Goal: Task Accomplishment & Management: Use online tool/utility

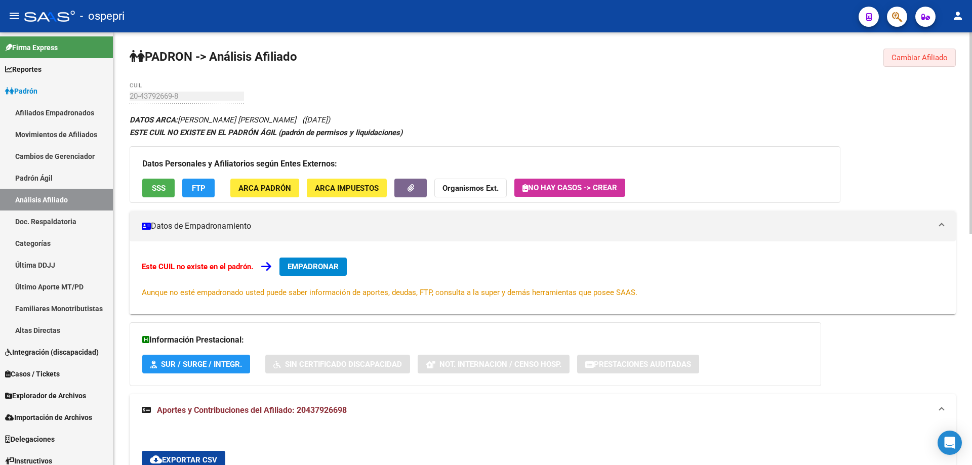
click at [931, 56] on span "Cambiar Afiliado" at bounding box center [920, 57] width 56 height 9
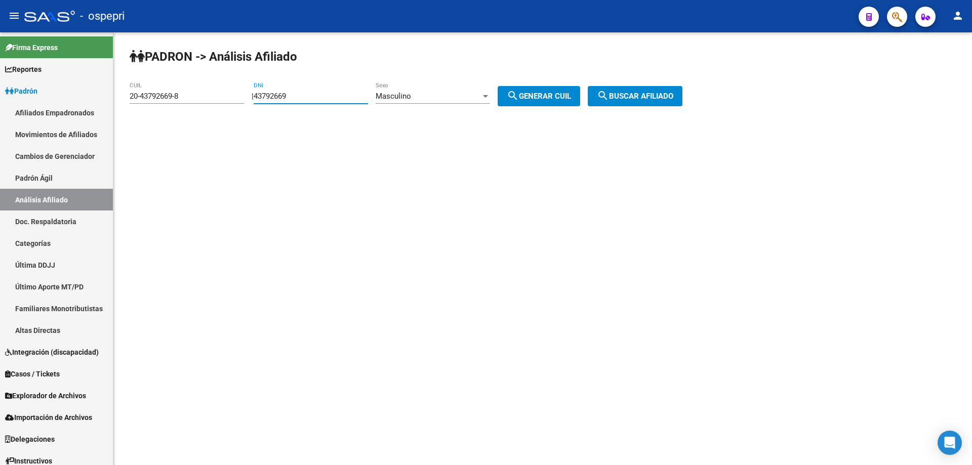
click at [286, 93] on input "43792669" at bounding box center [311, 96] width 114 height 9
paste input "3627551"
type input "36275519"
drag, startPoint x: 561, startPoint y: 100, endPoint x: 606, endPoint y: 98, distance: 45.6
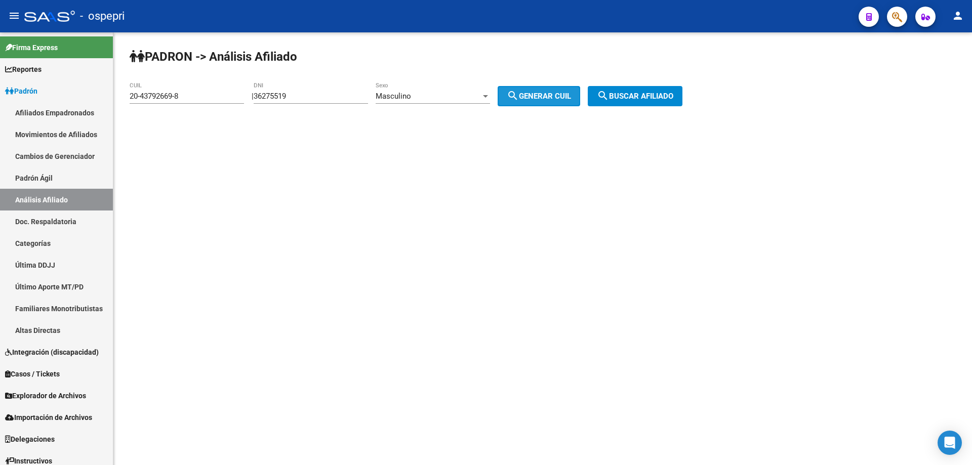
click at [561, 100] on span "search Generar CUIL" at bounding box center [539, 96] width 64 height 9
type input "20-36275519-1"
click at [637, 92] on span "search Buscar afiliado" at bounding box center [635, 96] width 76 height 9
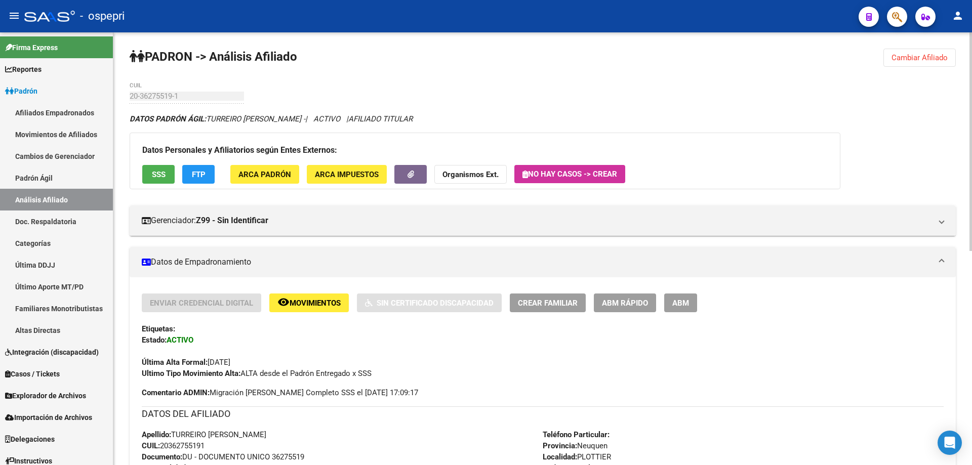
scroll to position [425, 0]
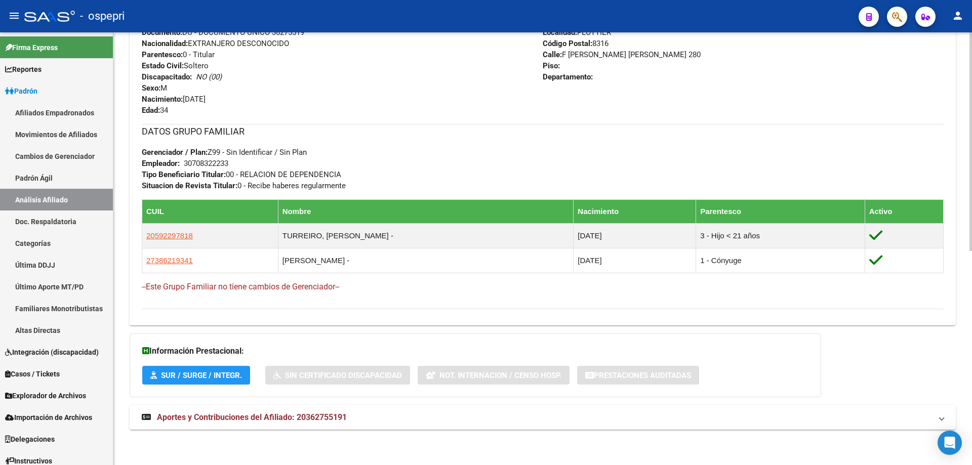
click at [273, 425] on mat-expansion-panel-header "Aportes y Contribuciones del Afiliado: 20362755191" at bounding box center [543, 418] width 826 height 24
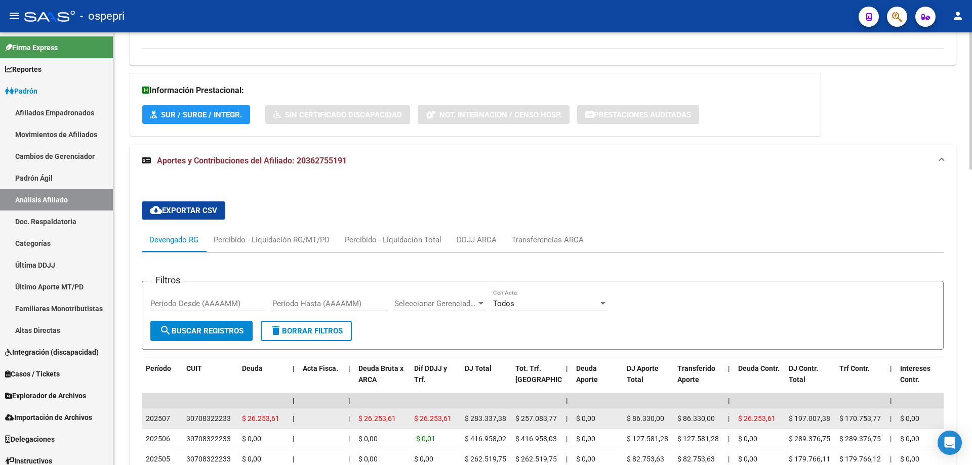
scroll to position [821, 0]
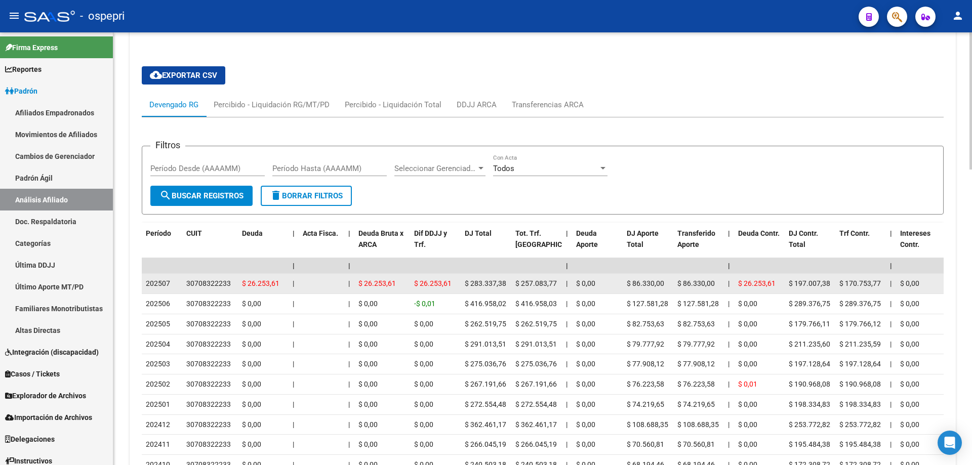
click at [219, 283] on div "30708322233" at bounding box center [208, 284] width 45 height 12
copy div "30708322233"
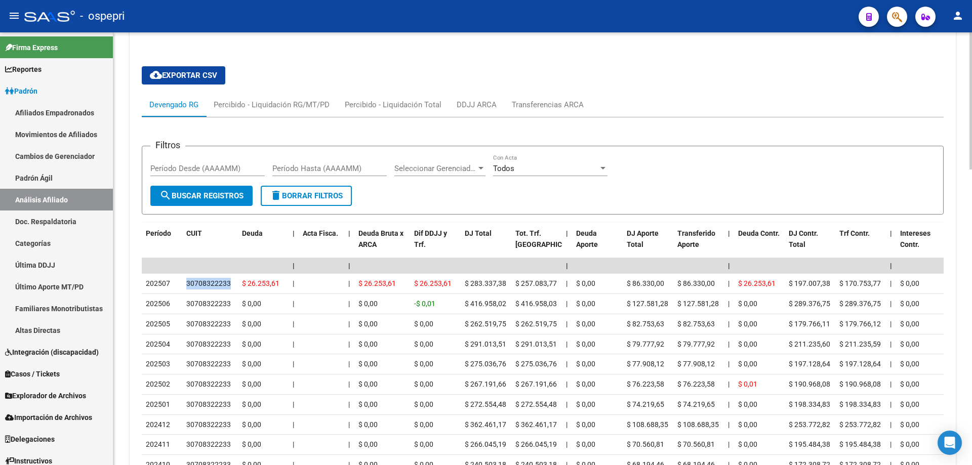
click at [904, 85] on div "cloud_download Exportar CSV Devengado RG Percibido - Liquidación RG/MT/PD Perci…" at bounding box center [543, 285] width 802 height 454
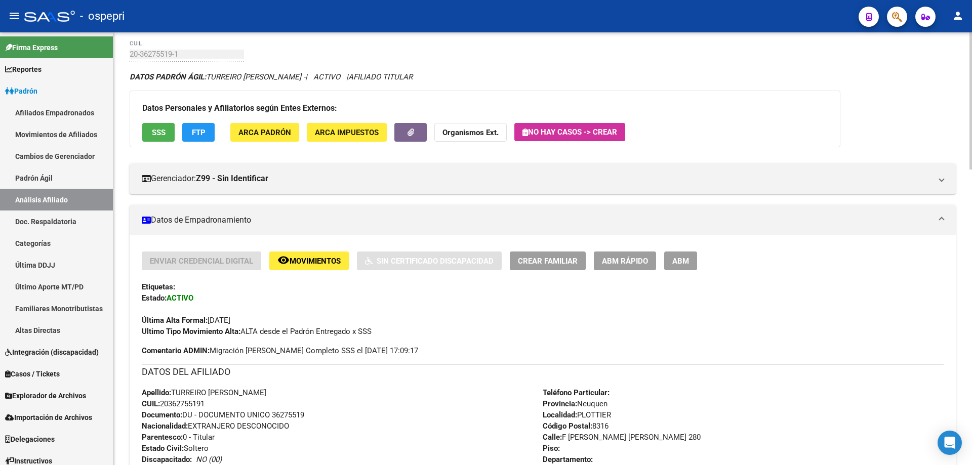
scroll to position [0, 0]
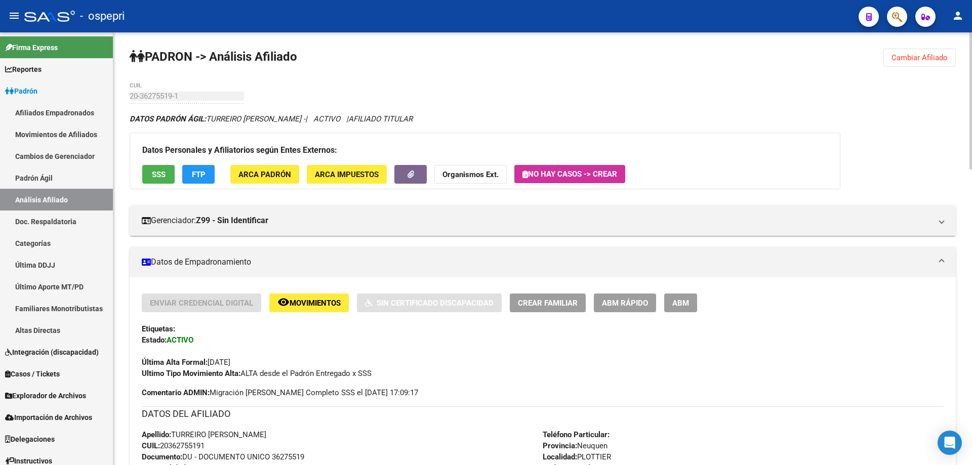
click at [913, 63] on button "Cambiar Afiliado" at bounding box center [920, 58] width 72 height 18
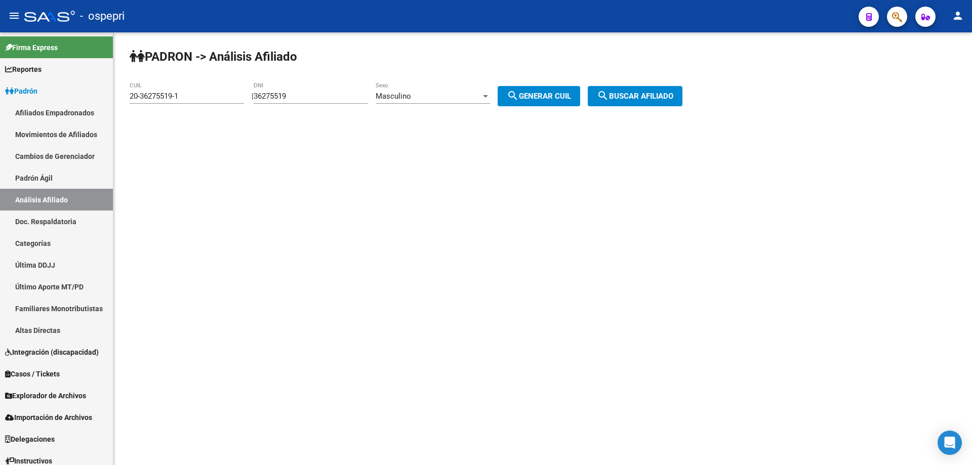
click at [304, 95] on input "36275519" at bounding box center [311, 96] width 114 height 9
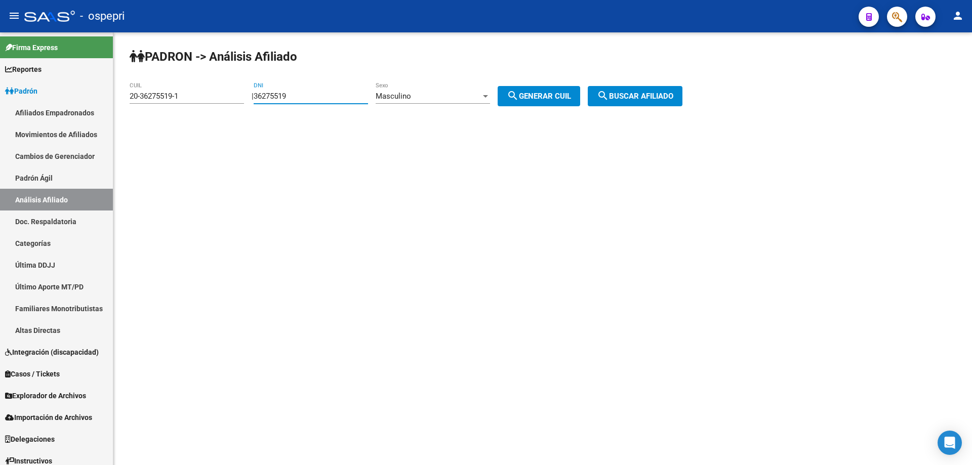
click at [304, 95] on input "36275519" at bounding box center [311, 96] width 114 height 9
type input "70819031"
click at [449, 98] on div "Masculino" at bounding box center [428, 96] width 105 height 9
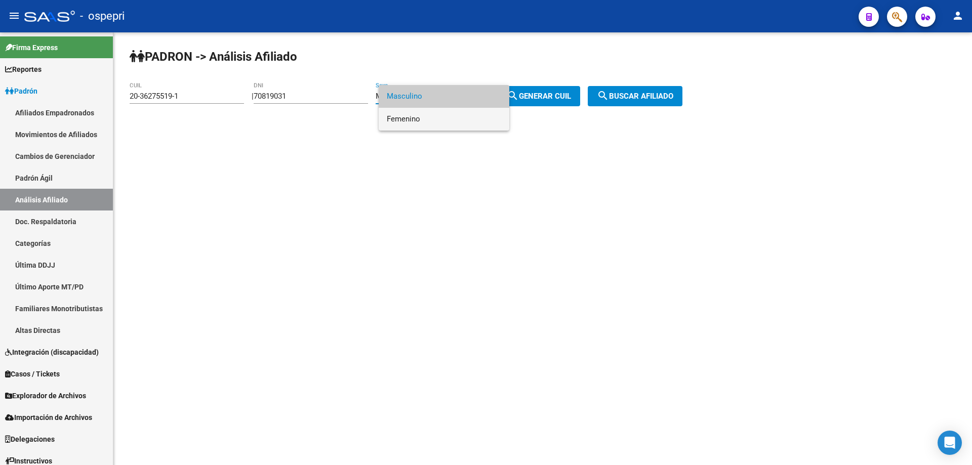
drag, startPoint x: 438, startPoint y: 121, endPoint x: 511, endPoint y: 111, distance: 73.0
click at [442, 121] on span "Femenino" at bounding box center [444, 119] width 114 height 23
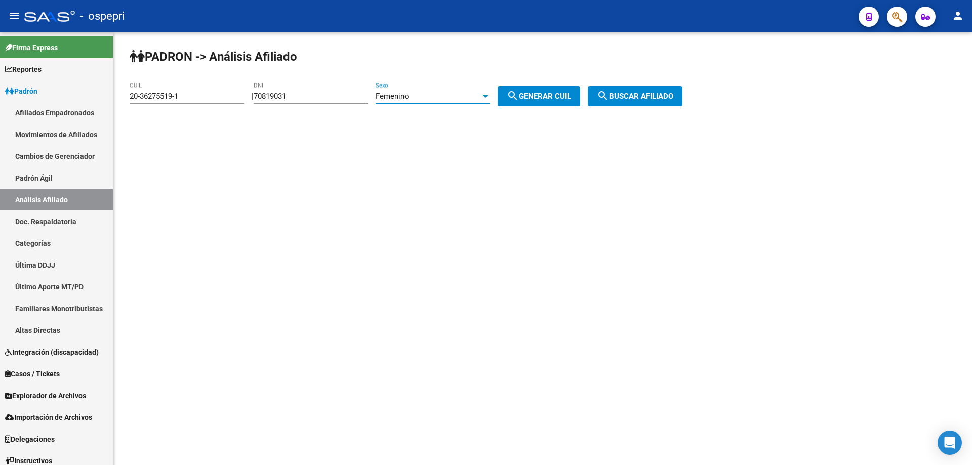
drag, startPoint x: 552, startPoint y: 100, endPoint x: 605, endPoint y: 97, distance: 52.7
click at [552, 100] on span "search Generar CUIL" at bounding box center [539, 96] width 64 height 9
type input "23-70819031-4"
click at [633, 94] on span "search Buscar afiliado" at bounding box center [635, 96] width 76 height 9
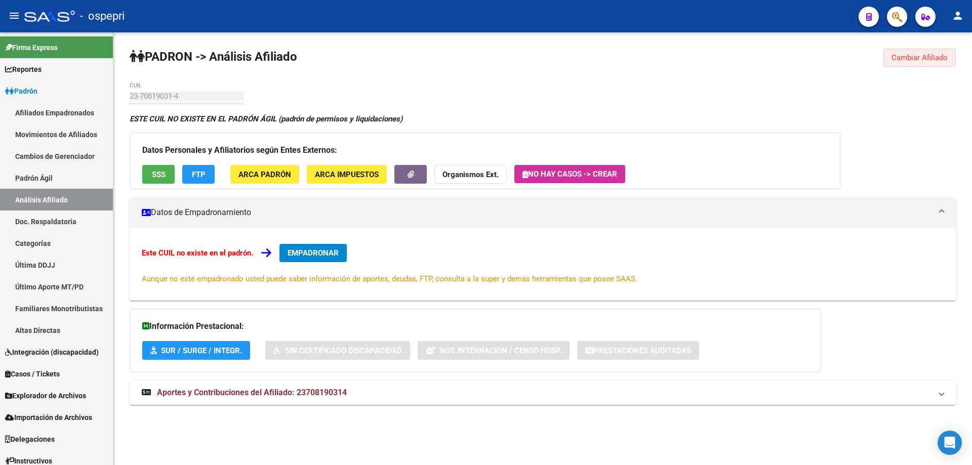
click at [926, 56] on span "Cambiar Afiliado" at bounding box center [920, 57] width 56 height 9
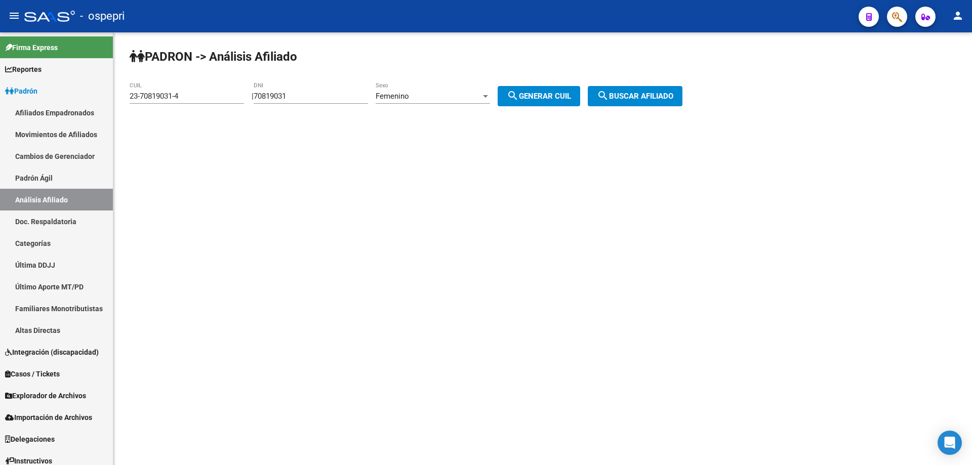
click at [290, 94] on input "70819031" at bounding box center [311, 96] width 114 height 9
paste input "31483855"
type input "31483855"
click at [557, 89] on button "search Generar CUIL" at bounding box center [539, 96] width 83 height 20
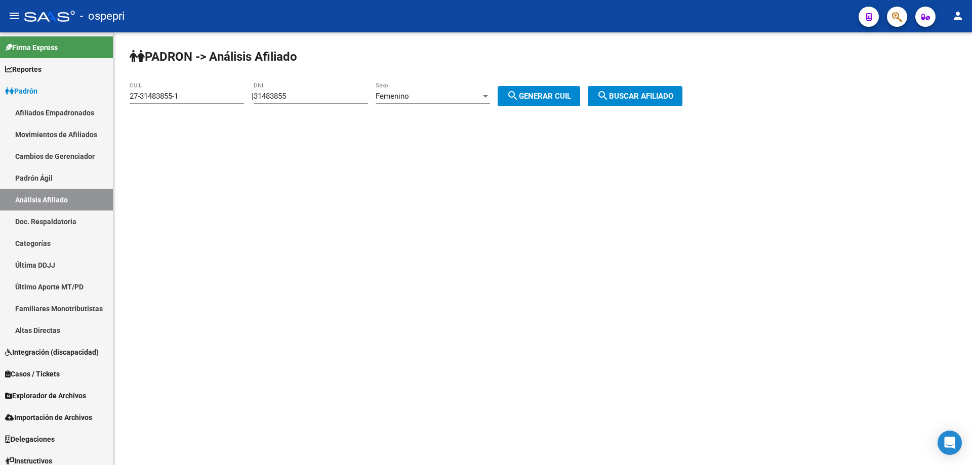
click at [473, 92] on div "Femenino" at bounding box center [428, 96] width 105 height 9
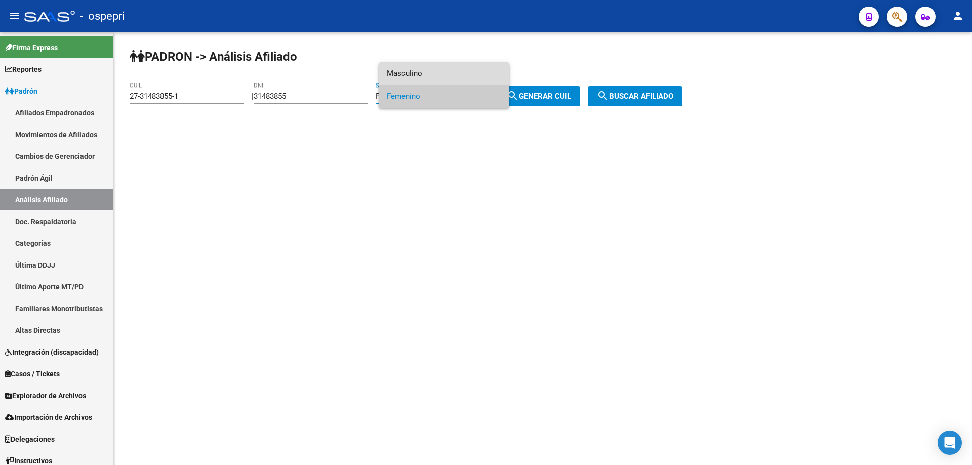
click at [435, 74] on span "Masculino" at bounding box center [444, 73] width 114 height 23
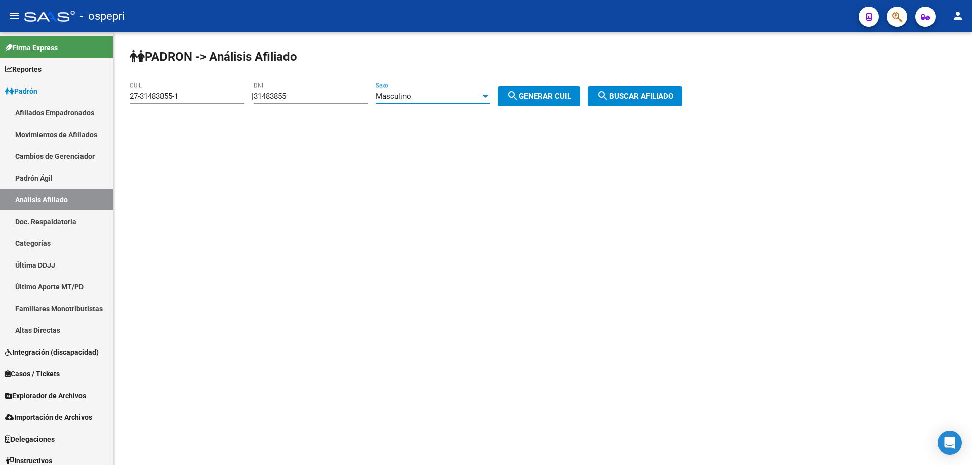
click at [571, 99] on span "search Generar CUIL" at bounding box center [539, 96] width 64 height 9
type input "20-31483855-7"
click at [639, 95] on span "search Buscar afiliado" at bounding box center [635, 96] width 76 height 9
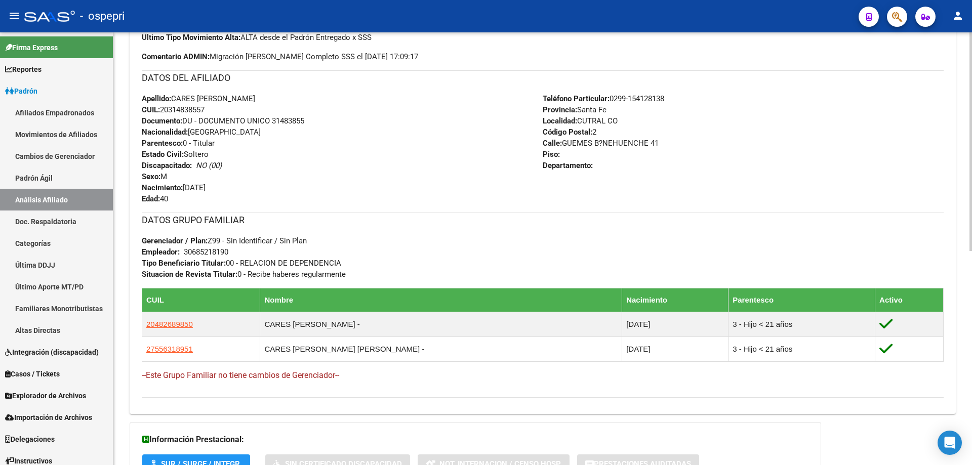
scroll to position [425, 0]
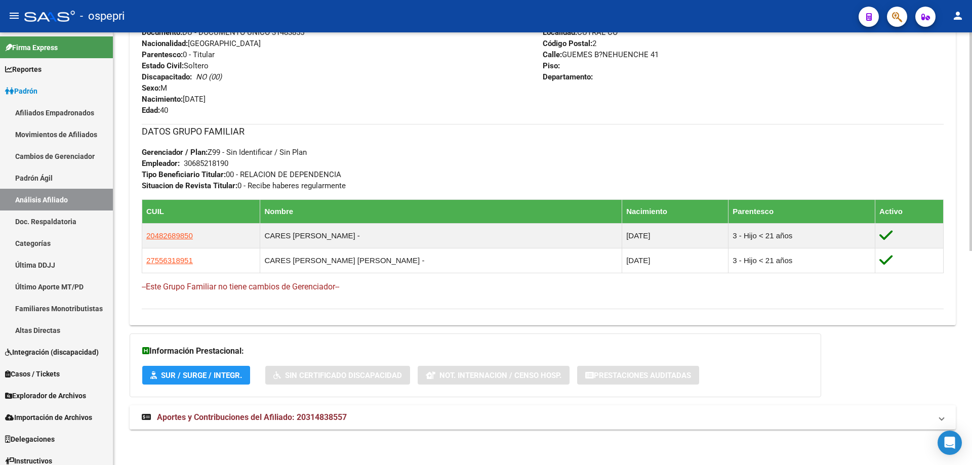
click at [270, 410] on mat-expansion-panel-header "Aportes y Contribuciones del Afiliado: 20314838557" at bounding box center [543, 418] width 826 height 24
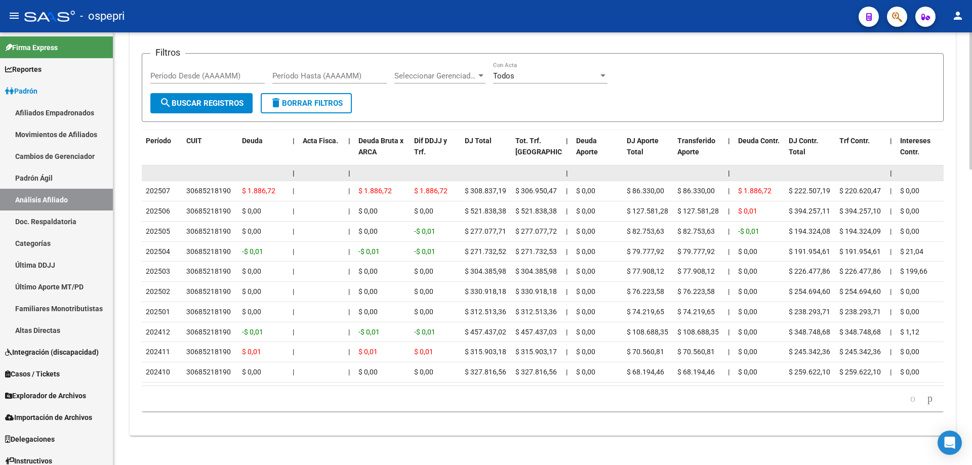
scroll to position [932, 0]
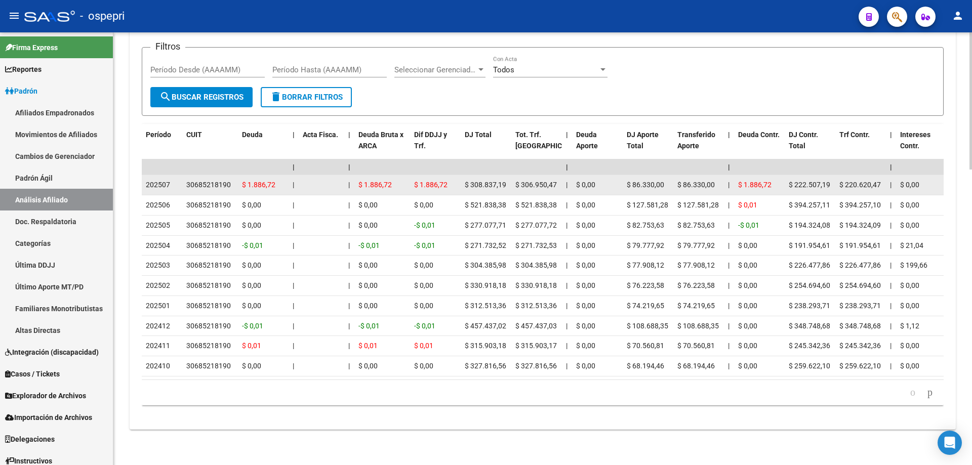
click at [208, 179] on div "30685218190" at bounding box center [208, 185] width 45 height 12
copy div "30685218190"
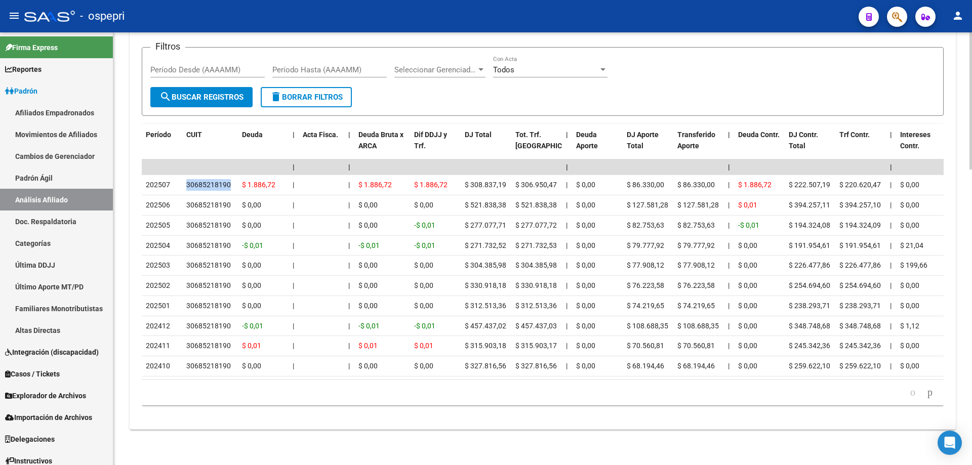
scroll to position [0, 0]
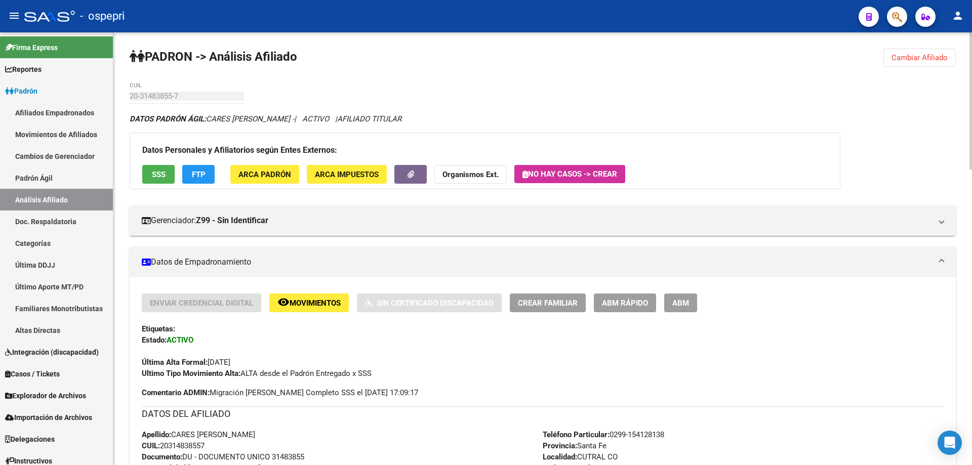
click at [932, 57] on span "Cambiar Afiliado" at bounding box center [920, 57] width 56 height 9
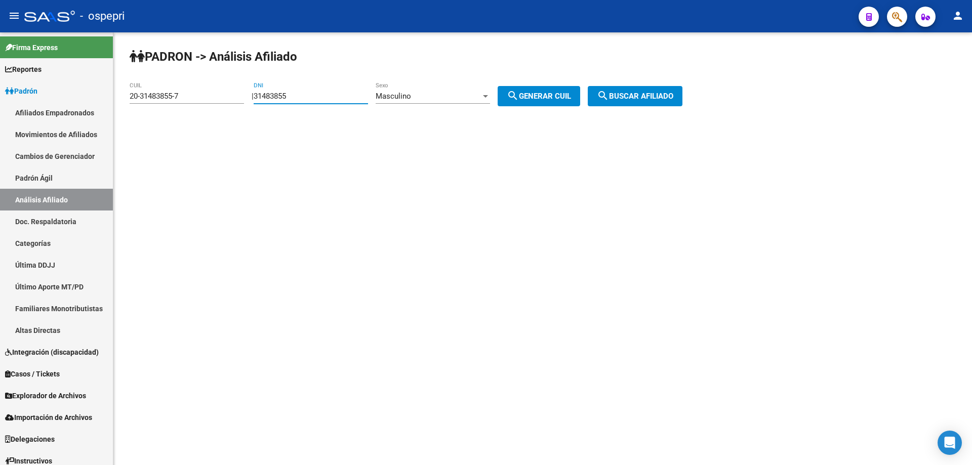
click at [294, 95] on input "31483855" at bounding box center [311, 96] width 114 height 9
paste input "16980008"
type input "16980008"
click at [536, 94] on span "search Generar CUIL" at bounding box center [539, 96] width 64 height 9
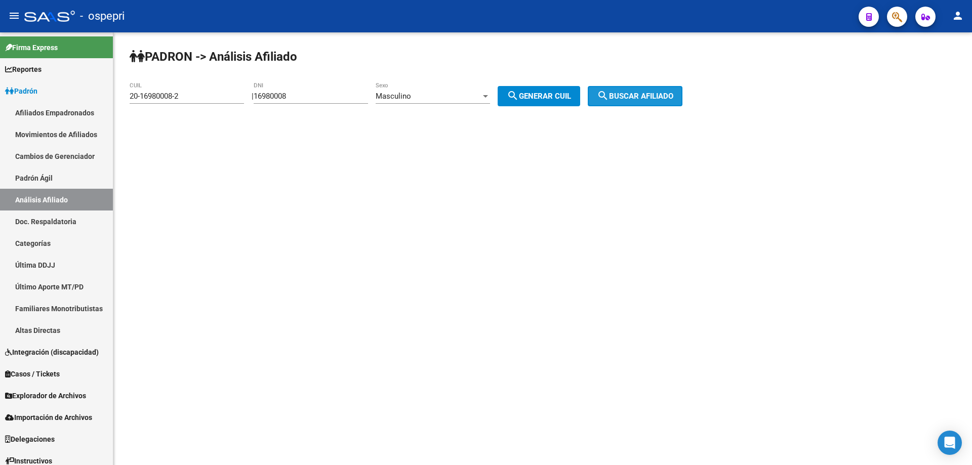
drag, startPoint x: 640, startPoint y: 94, endPoint x: 533, endPoint y: 98, distance: 106.9
click at [641, 94] on span "search Buscar afiliado" at bounding box center [635, 96] width 76 height 9
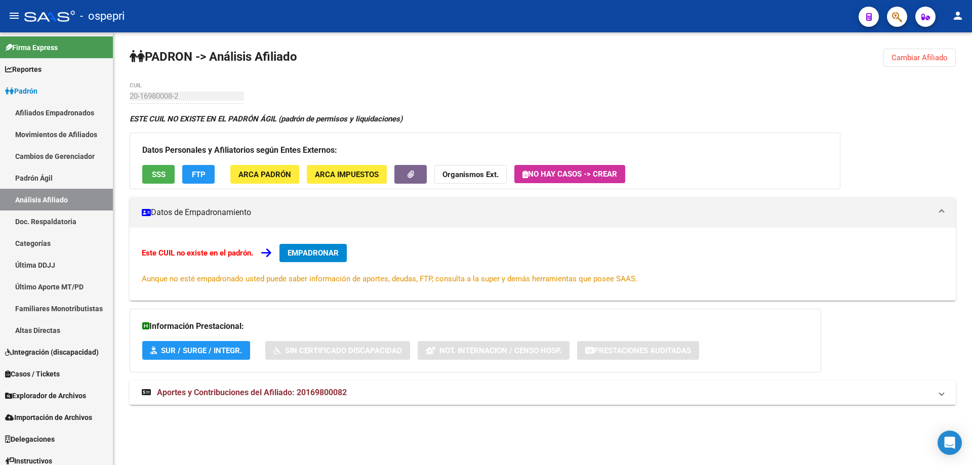
drag, startPoint x: 908, startPoint y: 61, endPoint x: 417, endPoint y: 73, distance: 491.3
click at [908, 61] on span "Cambiar Afiliado" at bounding box center [920, 57] width 56 height 9
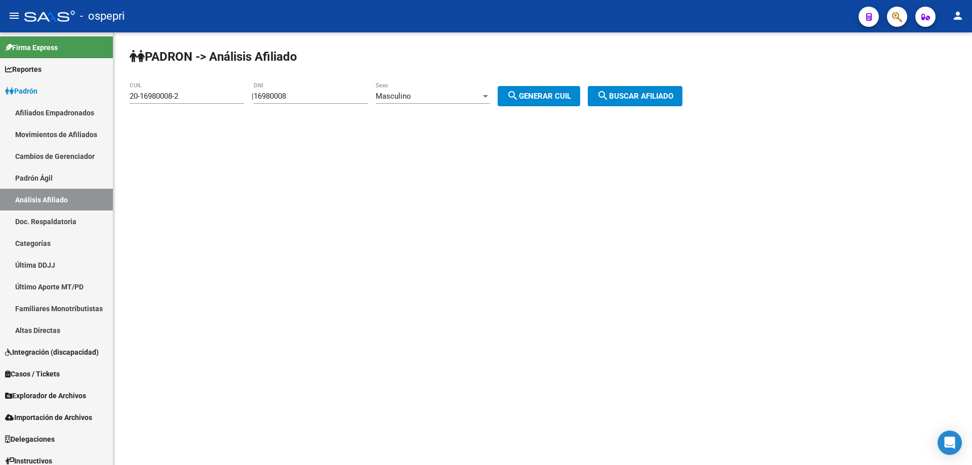
click at [435, 98] on div "Masculino" at bounding box center [428, 96] width 105 height 9
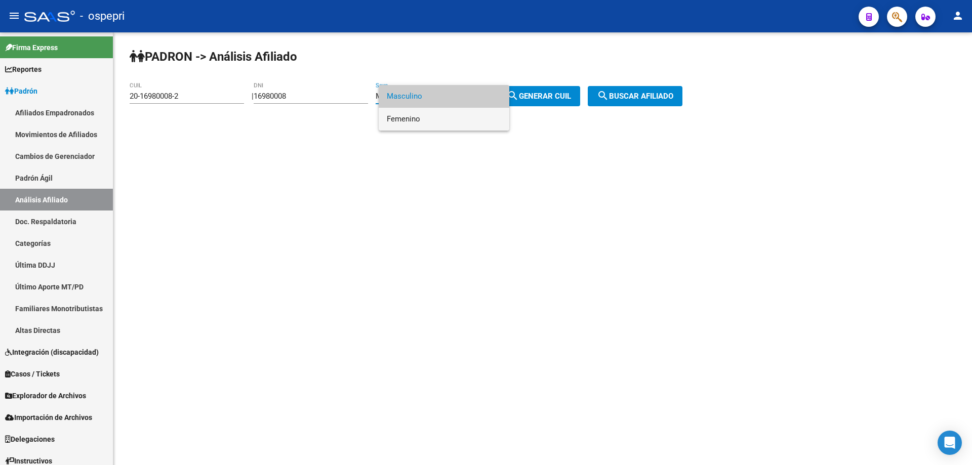
click at [418, 121] on span "Femenino" at bounding box center [444, 119] width 114 height 23
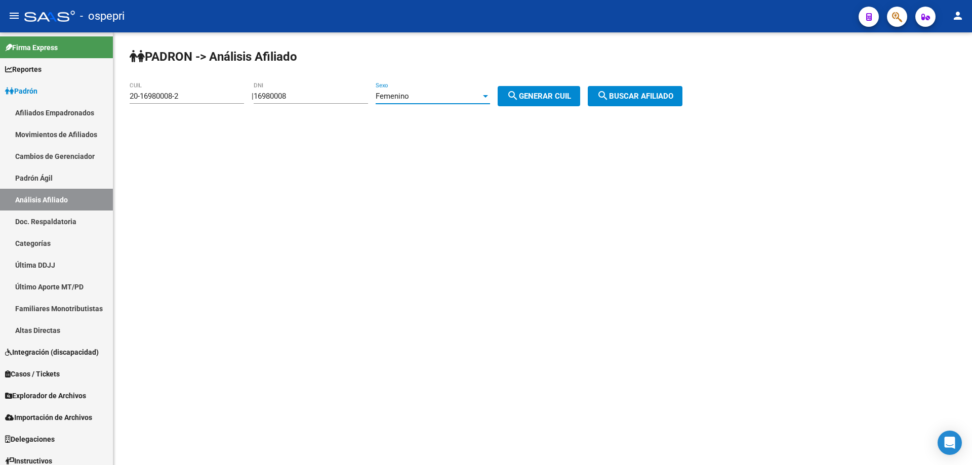
click at [555, 95] on span "search Generar CUIL" at bounding box center [539, 96] width 64 height 9
type input "27-16980008-7"
click at [639, 99] on span "search Buscar afiliado" at bounding box center [635, 96] width 76 height 9
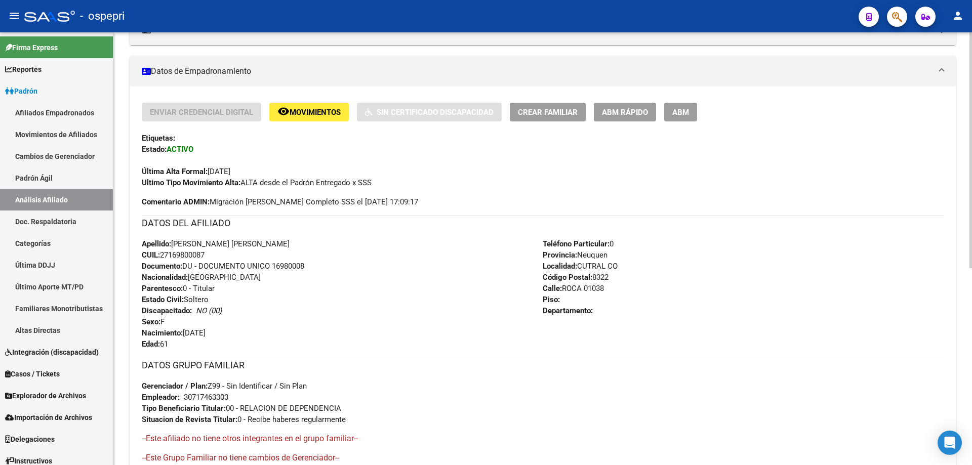
scroll to position [362, 0]
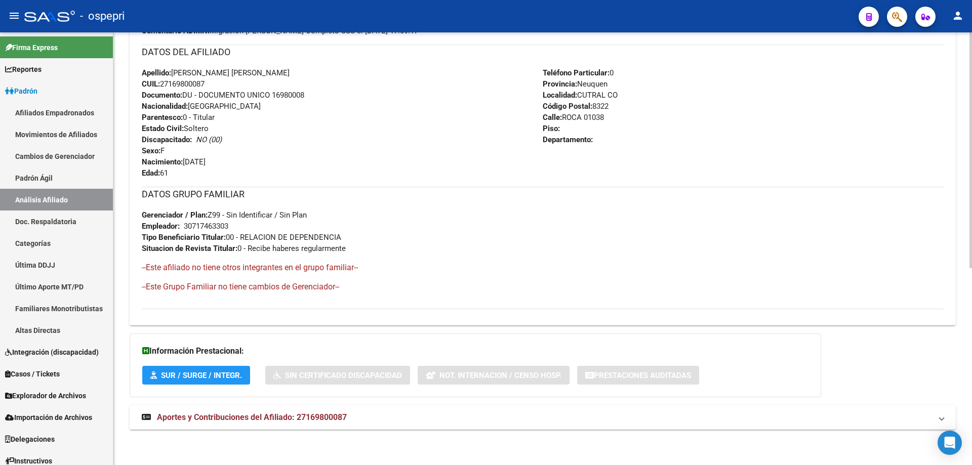
click at [342, 415] on span "Aportes y Contribuciones del Afiliado: 27169800087" at bounding box center [252, 418] width 190 height 10
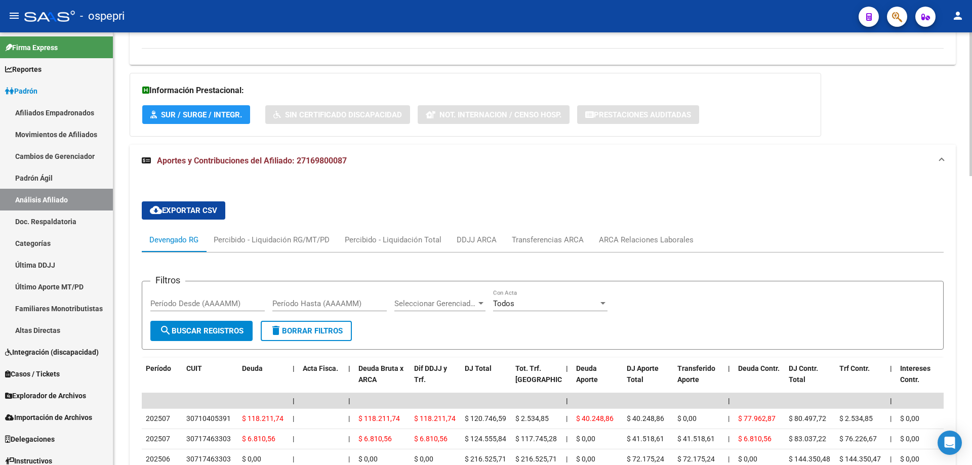
scroll to position [758, 0]
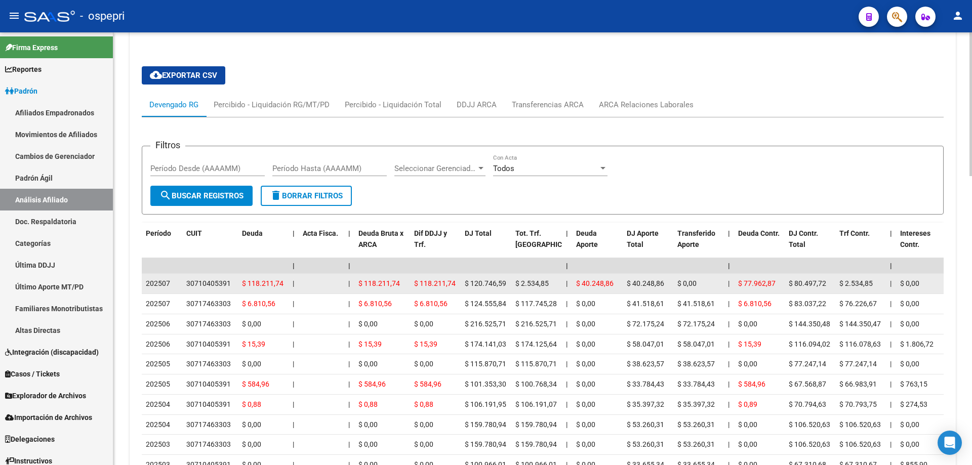
click at [220, 285] on div "30710405391" at bounding box center [208, 284] width 45 height 12
copy div "30710405391"
